Goal: Information Seeking & Learning: Learn about a topic

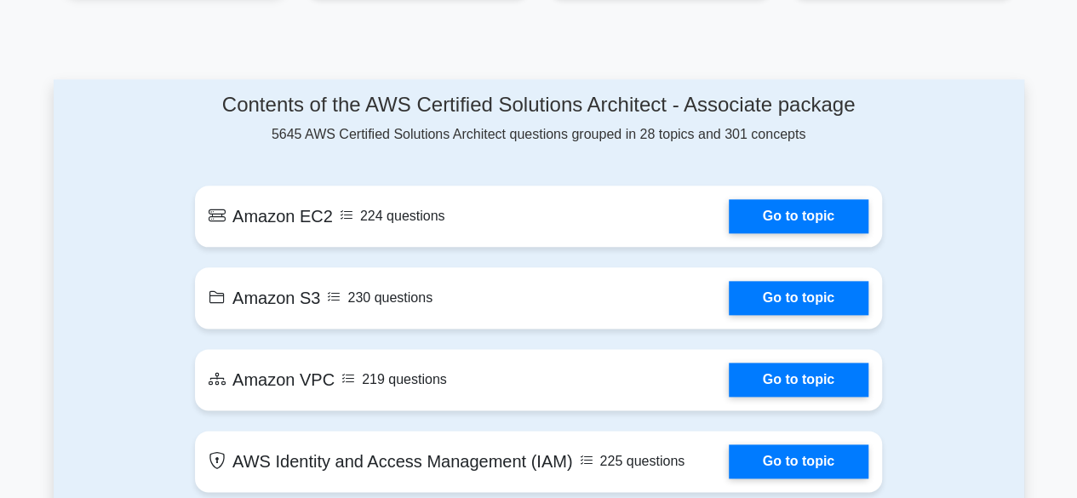
scroll to position [885, 0]
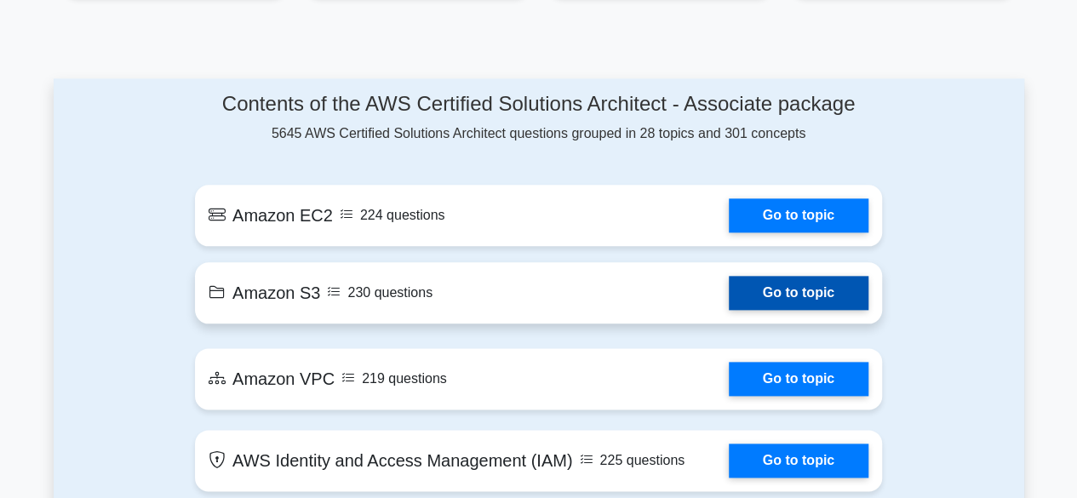
click at [749, 306] on link "Go to topic" at bounding box center [799, 293] width 140 height 34
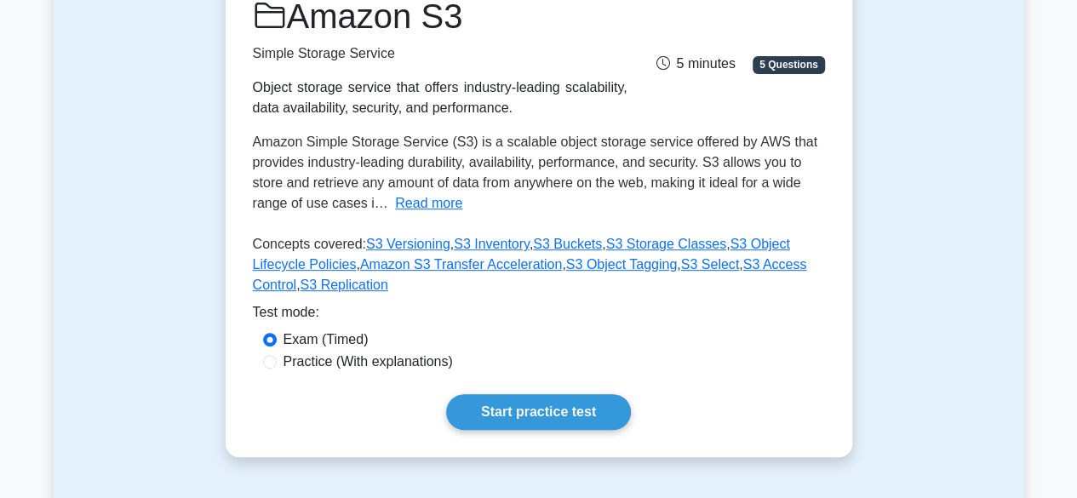
scroll to position [364, 0]
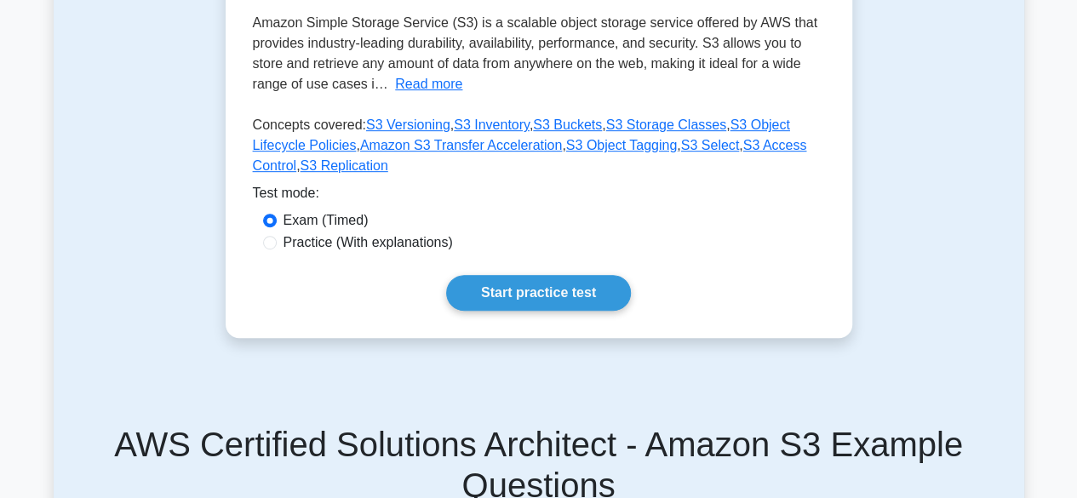
click at [412, 242] on label "Practice (With explanations)" at bounding box center [367, 242] width 169 height 20
click at [277, 242] on input "Practice (With explanations)" at bounding box center [270, 243] width 14 height 14
radio input "true"
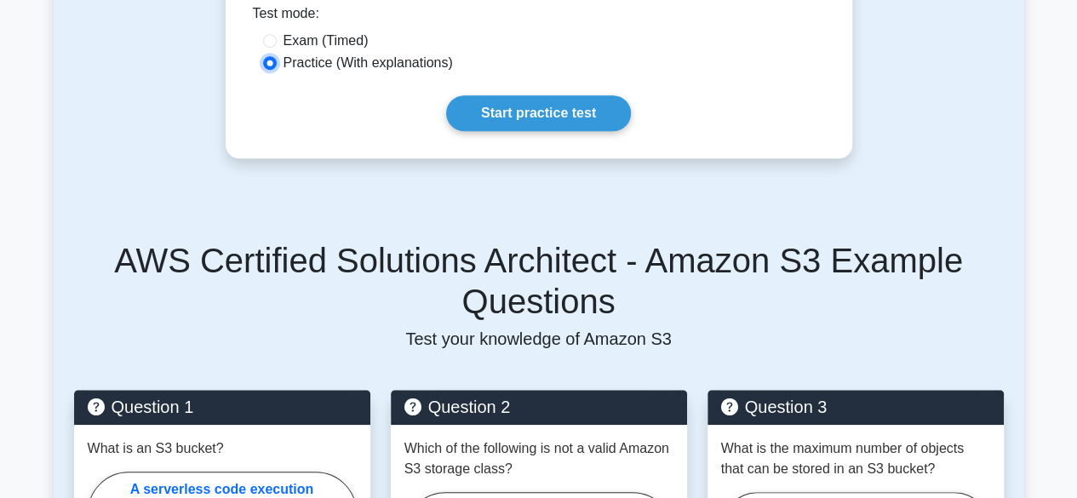
scroll to position [551, 0]
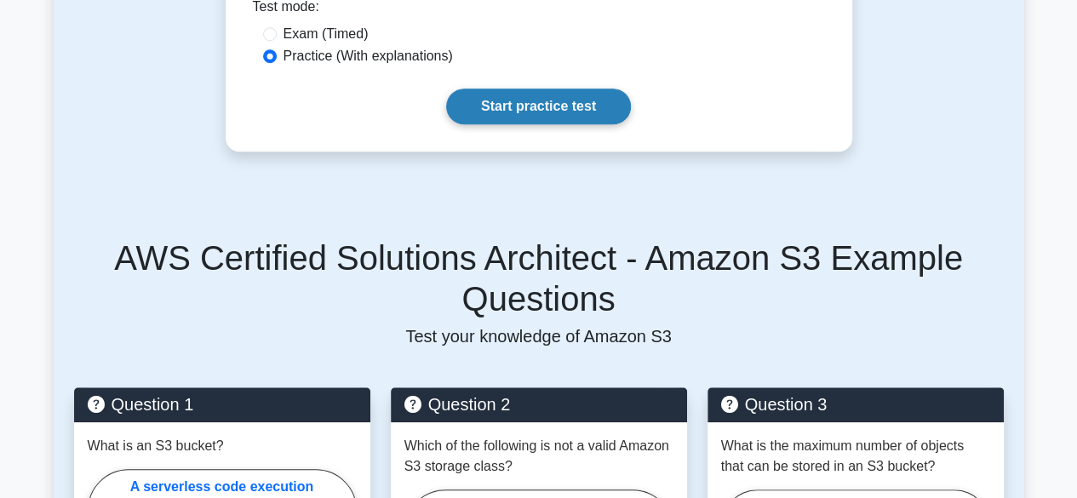
click at [496, 117] on link "Start practice test" at bounding box center [538, 107] width 185 height 36
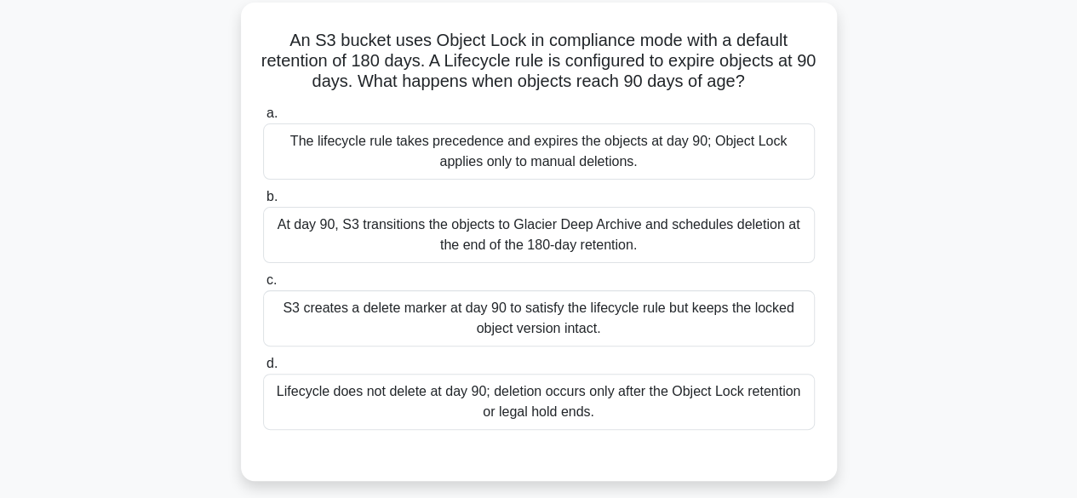
scroll to position [109, 0]
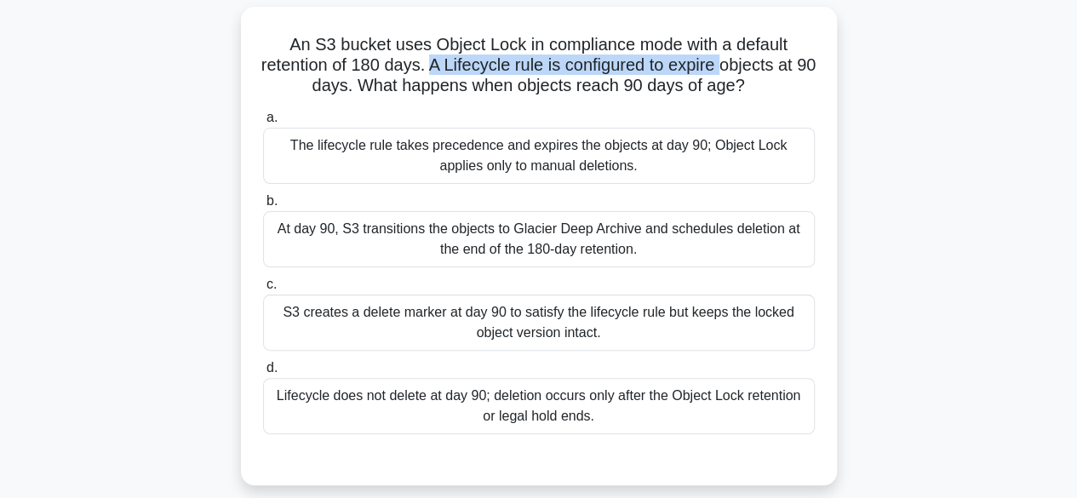
drag, startPoint x: 436, startPoint y: 69, endPoint x: 736, endPoint y: 66, distance: 300.5
click at [736, 66] on h5 "An S3 bucket uses Object Lock in compliance mode with a default retention of 18…" at bounding box center [538, 65] width 555 height 63
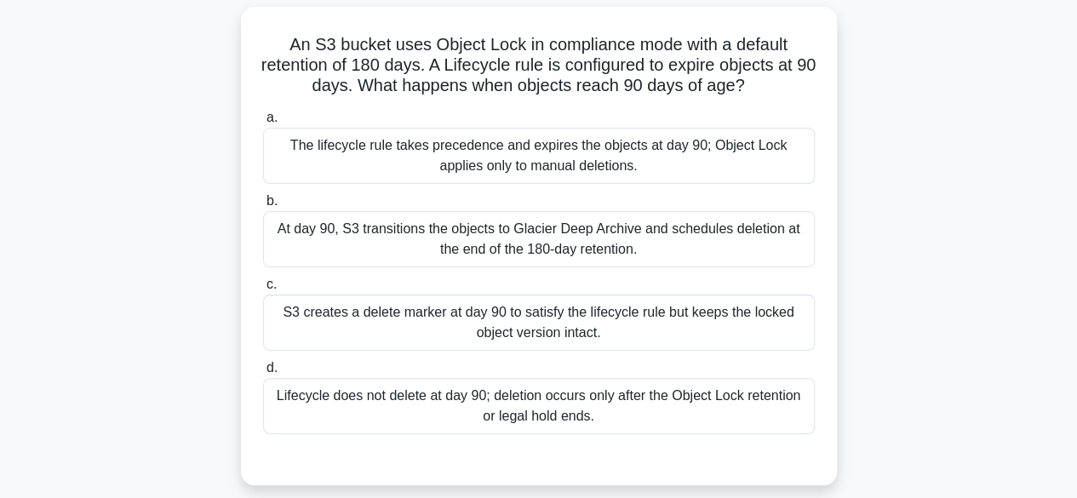
click at [503, 229] on div "At day 90, S3 transitions the objects to Glacier Deep Archive and schedules del…" at bounding box center [539, 239] width 552 height 56
click at [263, 207] on input "b. At day 90, S3 transitions the objects to Glacier Deep Archive and schedules …" at bounding box center [263, 201] width 0 height 11
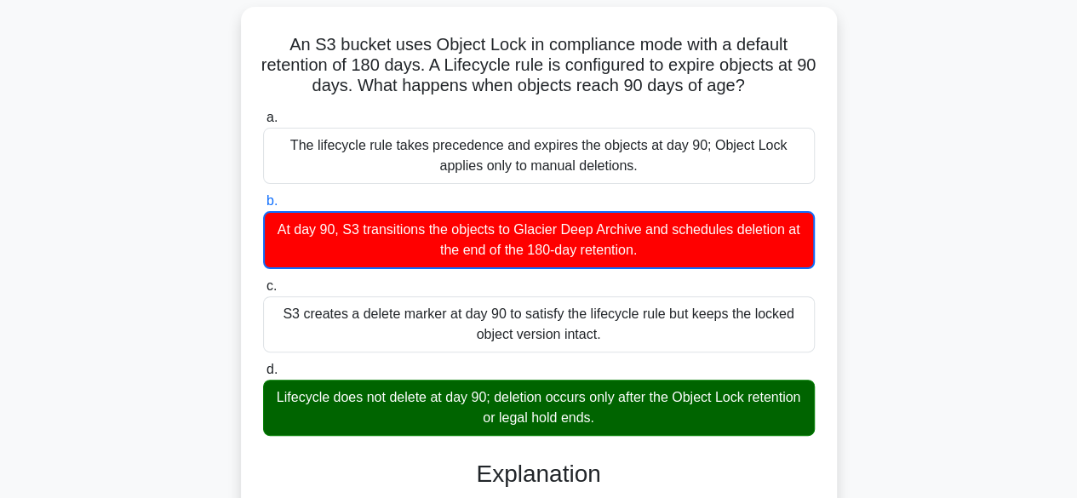
click at [518, 409] on div "Lifecycle does not delete at day 90; deletion occurs only after the Object Lock…" at bounding box center [539, 408] width 552 height 56
click at [263, 375] on input "d. Lifecycle does not delete at day 90; deletion occurs only after the Object L…" at bounding box center [263, 369] width 0 height 11
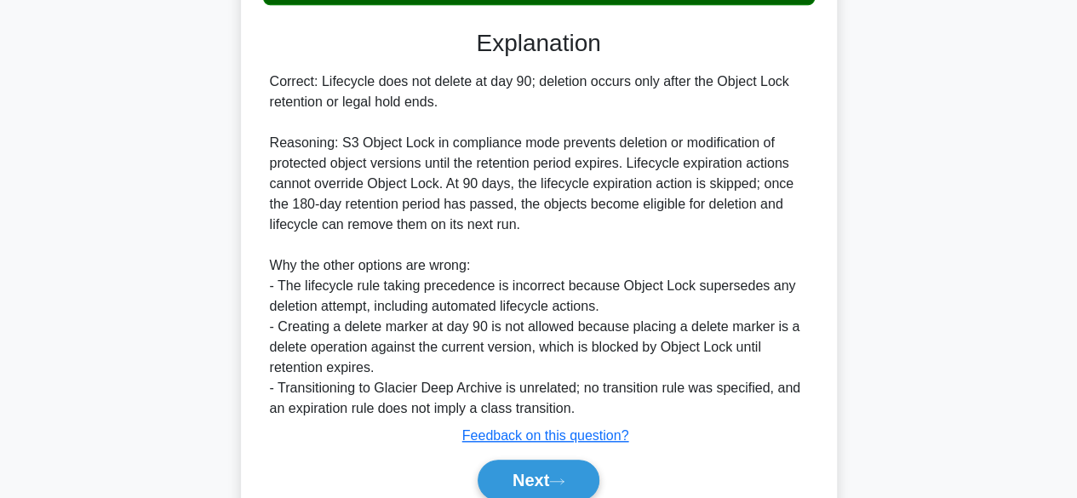
scroll to position [610, 0]
